Goal: Information Seeking & Learning: Learn about a topic

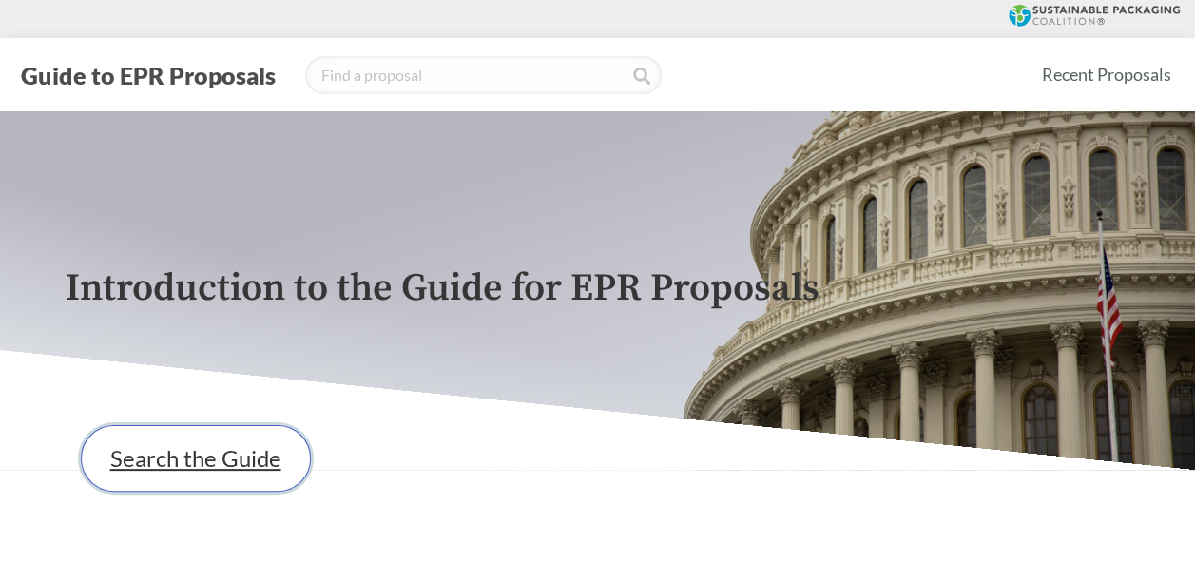
click at [264, 457] on link "Search the Guide" at bounding box center [196, 458] width 230 height 67
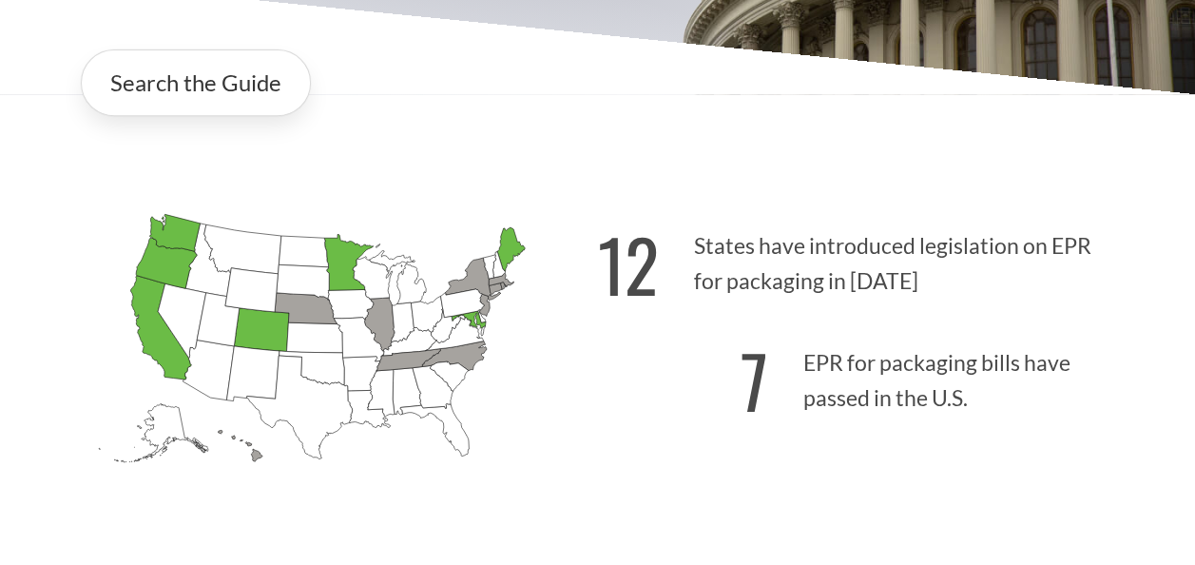
scroll to position [380, 0]
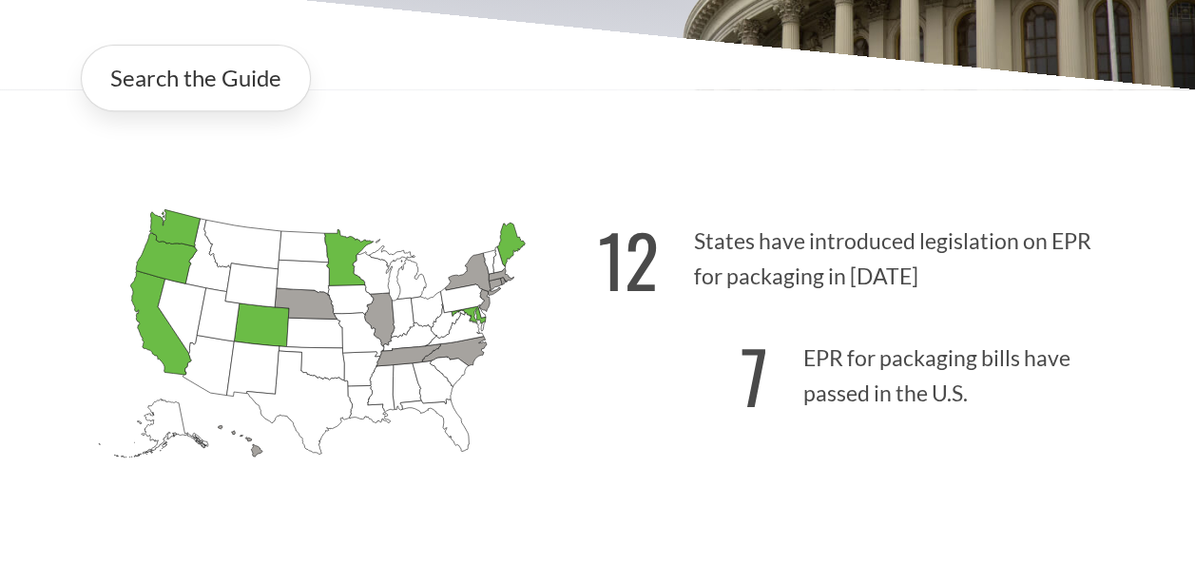
click at [340, 260] on icon "[US_STATE] Passed: 1" at bounding box center [348, 258] width 48 height 56
click at [336, 255] on icon "[US_STATE] Passed: 1" at bounding box center [348, 258] width 48 height 56
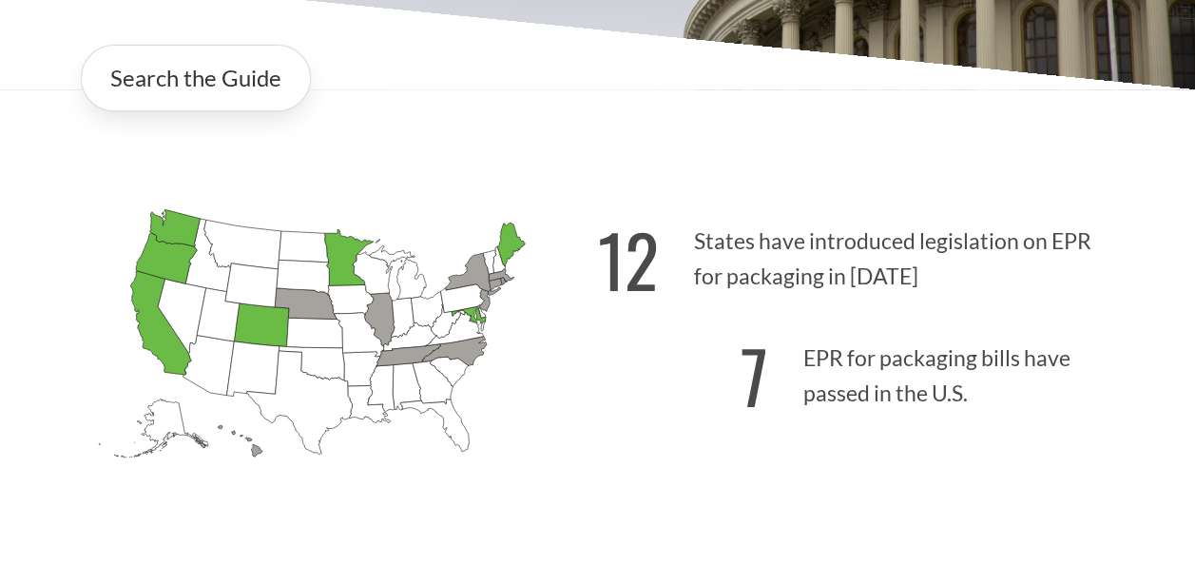
click at [336, 255] on icon "[US_STATE] Passed: 1" at bounding box center [348, 258] width 48 height 56
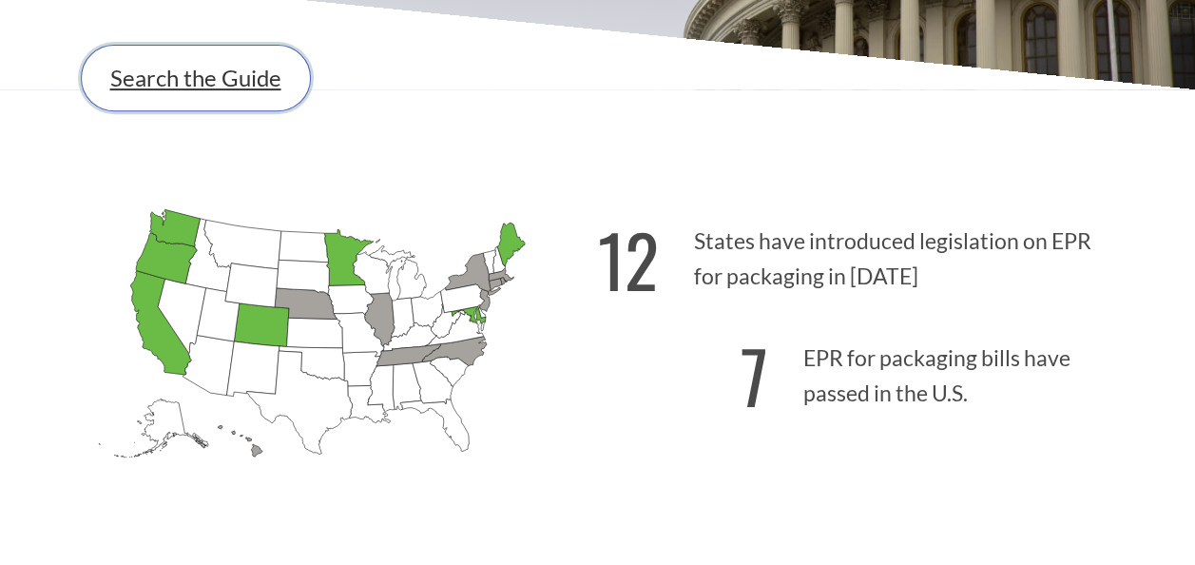
click at [231, 76] on link "Search the Guide" at bounding box center [196, 78] width 230 height 67
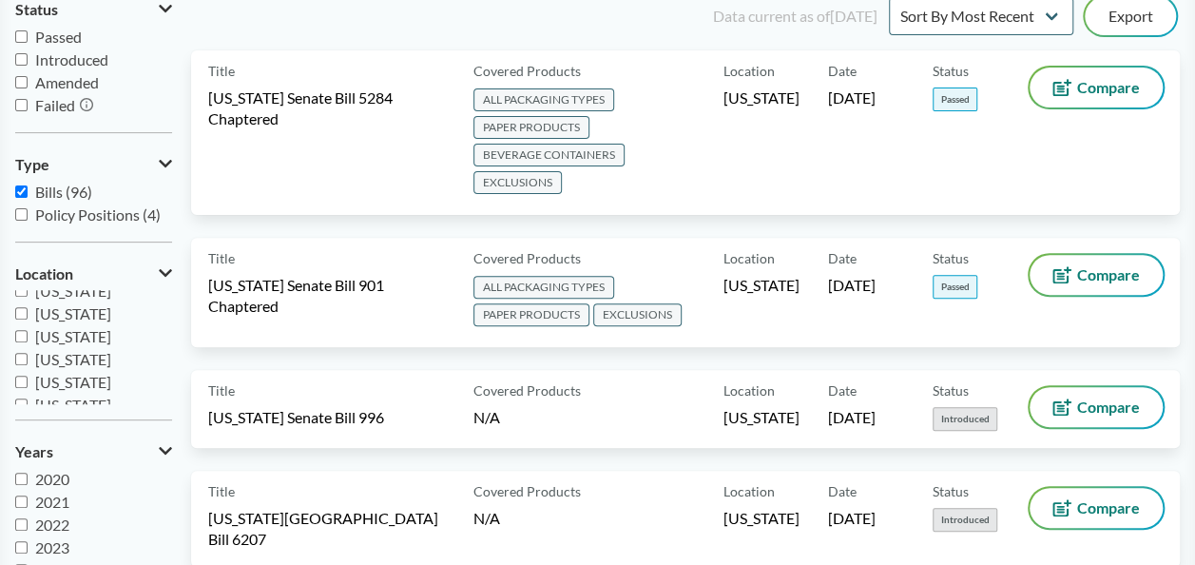
scroll to position [228, 0]
click at [31, 371] on label "[US_STATE]" at bounding box center [93, 369] width 157 height 23
click at [28, 371] on input "[US_STATE]" at bounding box center [21, 369] width 12 height 12
checkbox input "true"
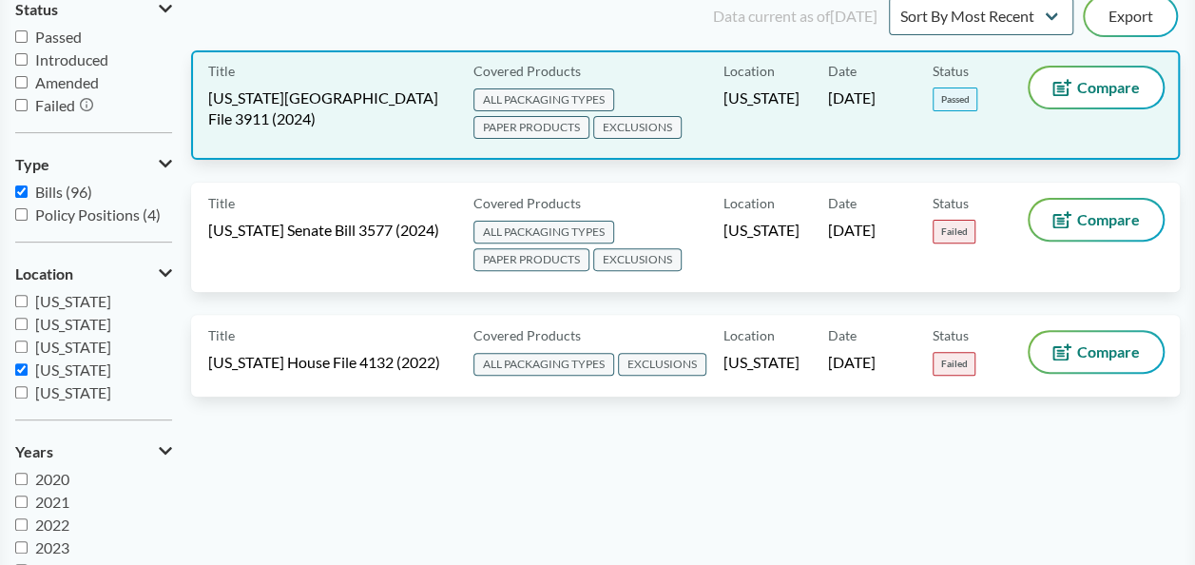
click at [494, 127] on span "PAPER PRODUCTS" at bounding box center [531, 127] width 116 height 23
